Goal: Learn about a topic

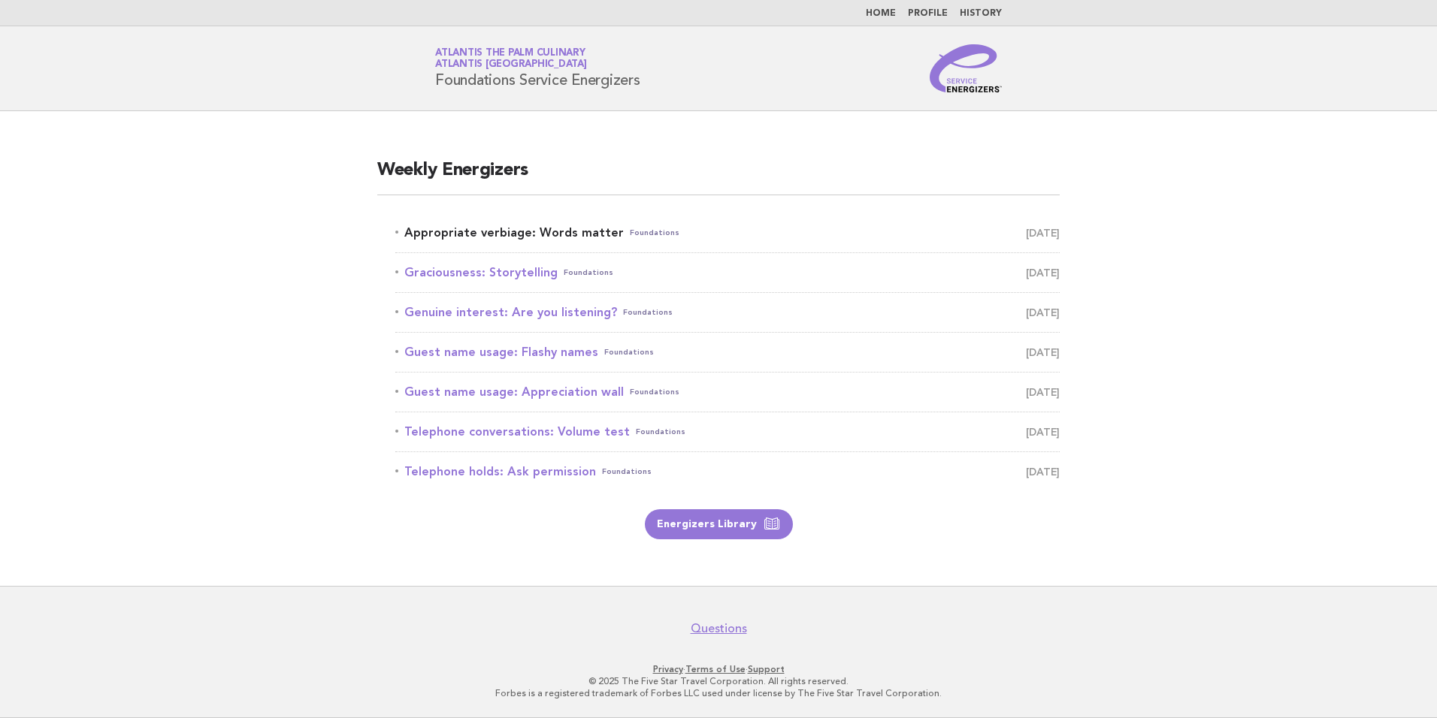
click at [506, 234] on link "Appropriate verbiage: Words matter Foundations [DATE]" at bounding box center [727, 232] width 664 height 21
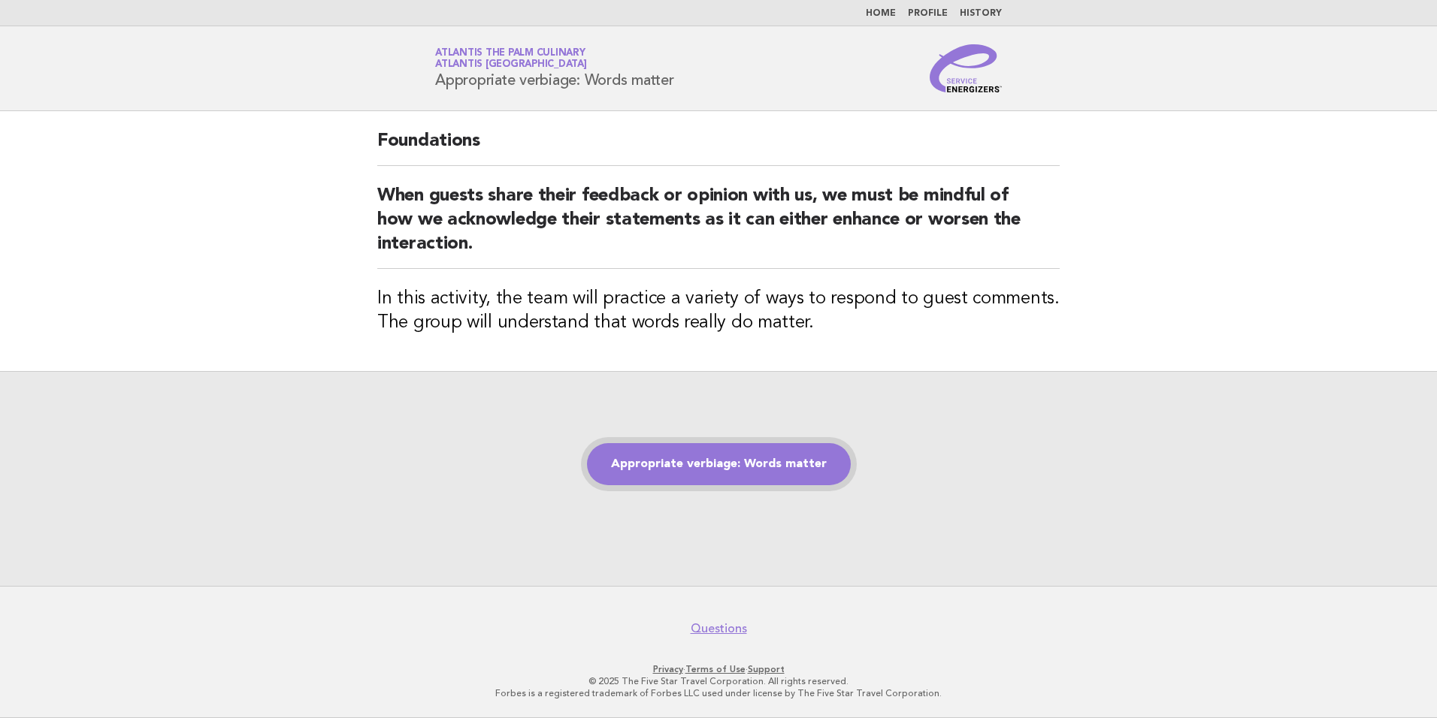
click at [765, 456] on link "Appropriate verbiage: Words matter" at bounding box center [719, 464] width 264 height 42
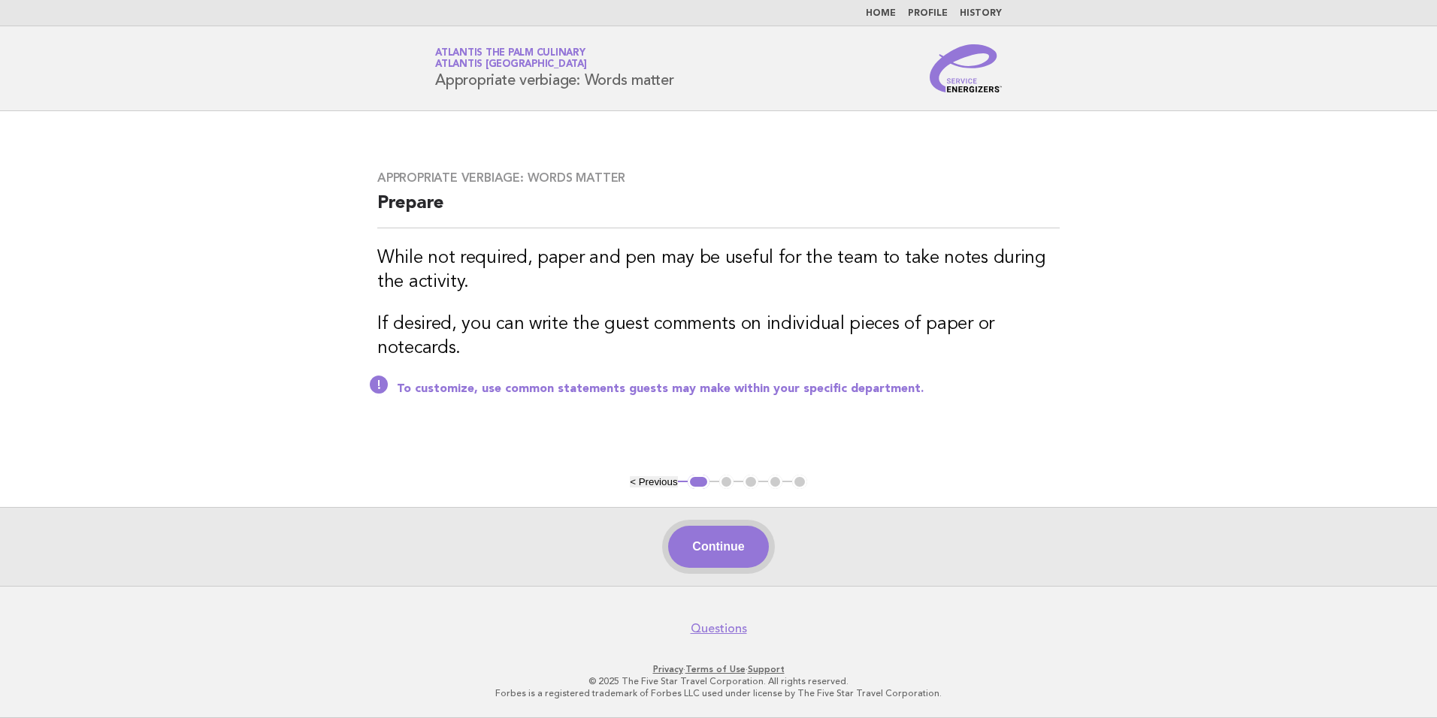
click at [738, 555] on button "Continue" at bounding box center [718, 547] width 100 height 42
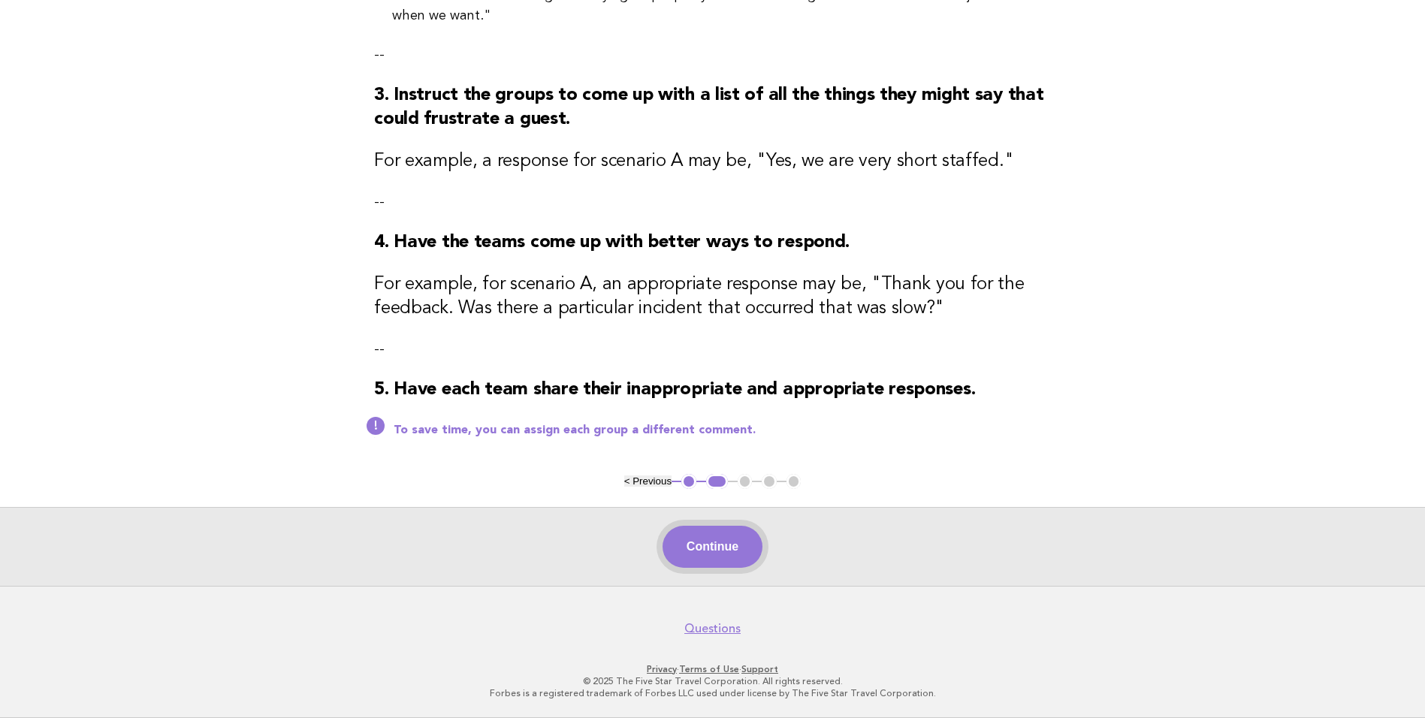
click at [684, 551] on button "Continue" at bounding box center [713, 547] width 100 height 42
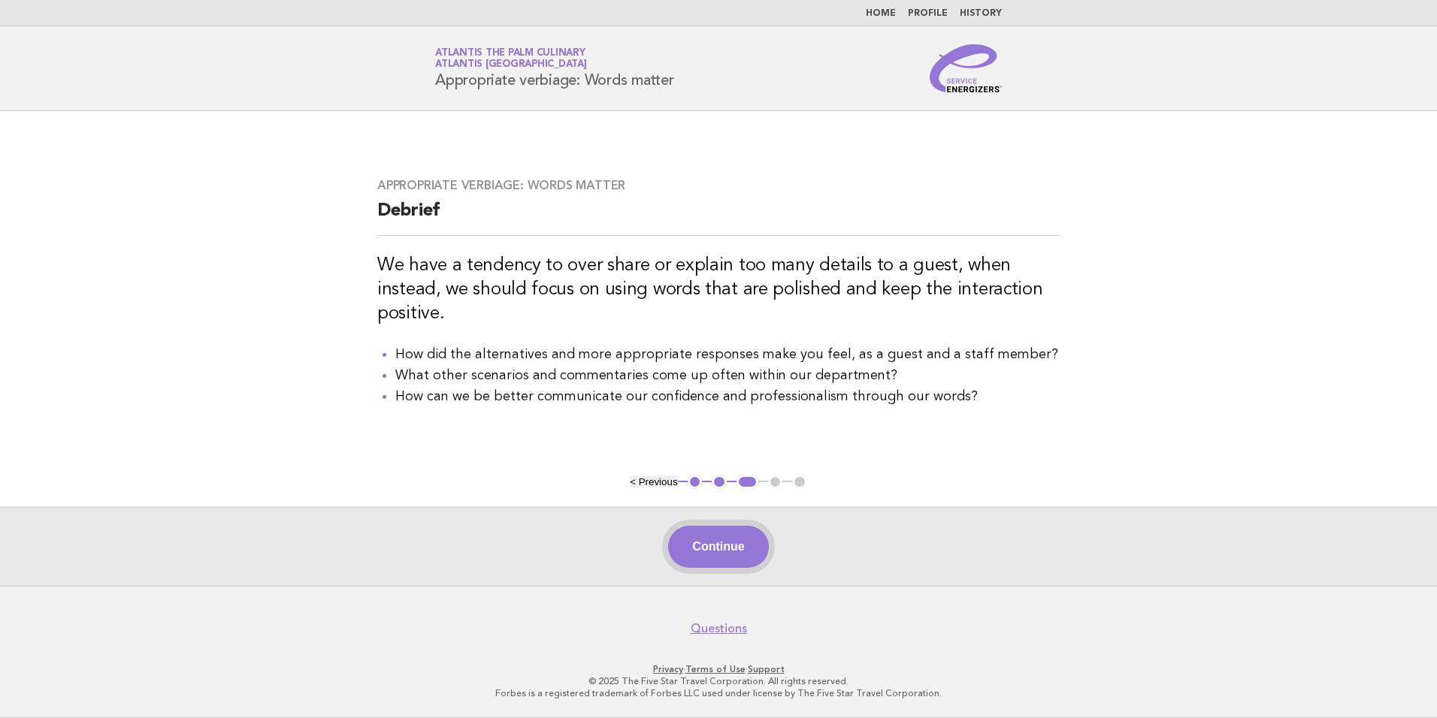
click at [731, 538] on button "Continue" at bounding box center [718, 547] width 100 height 42
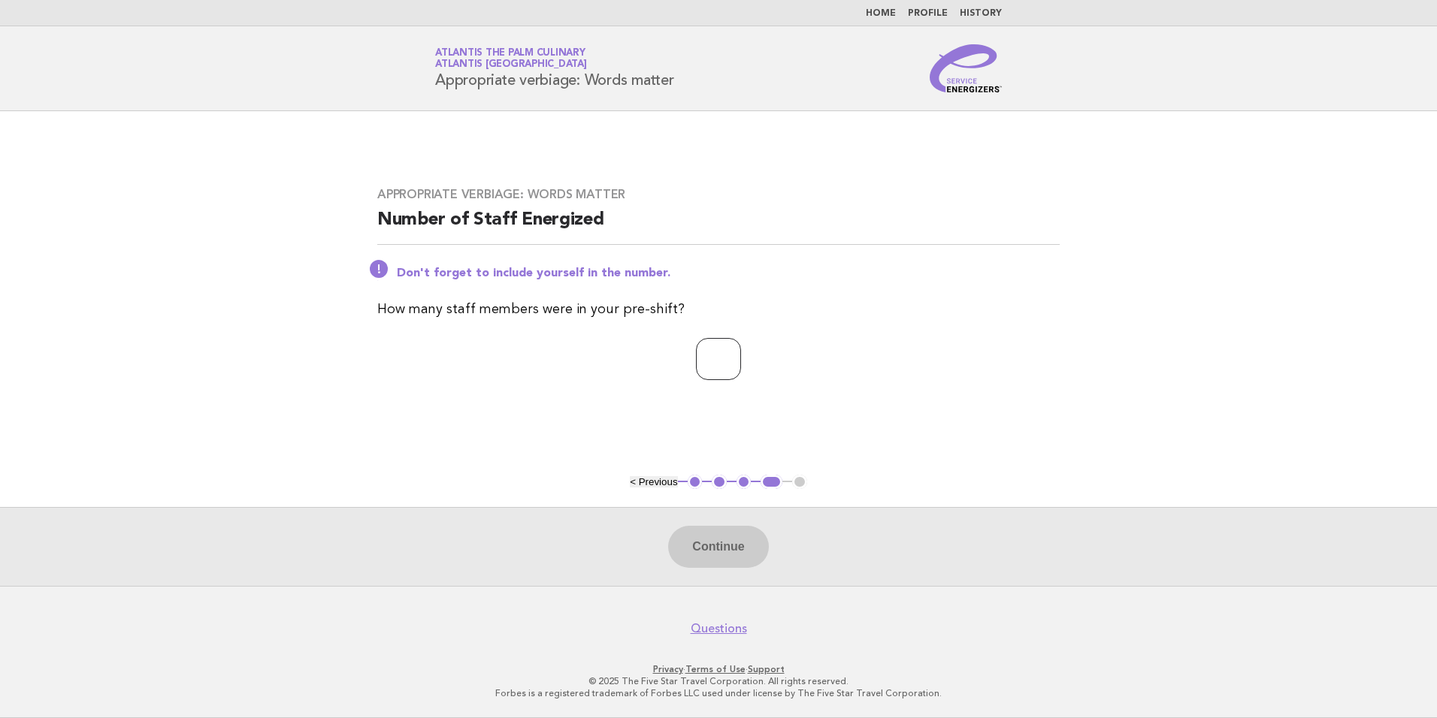
click at [700, 361] on input "number" at bounding box center [718, 359] width 45 height 42
type input "**"
click at [711, 559] on button "Continue" at bounding box center [718, 547] width 100 height 42
